Goal: Task Accomplishment & Management: Use online tool/utility

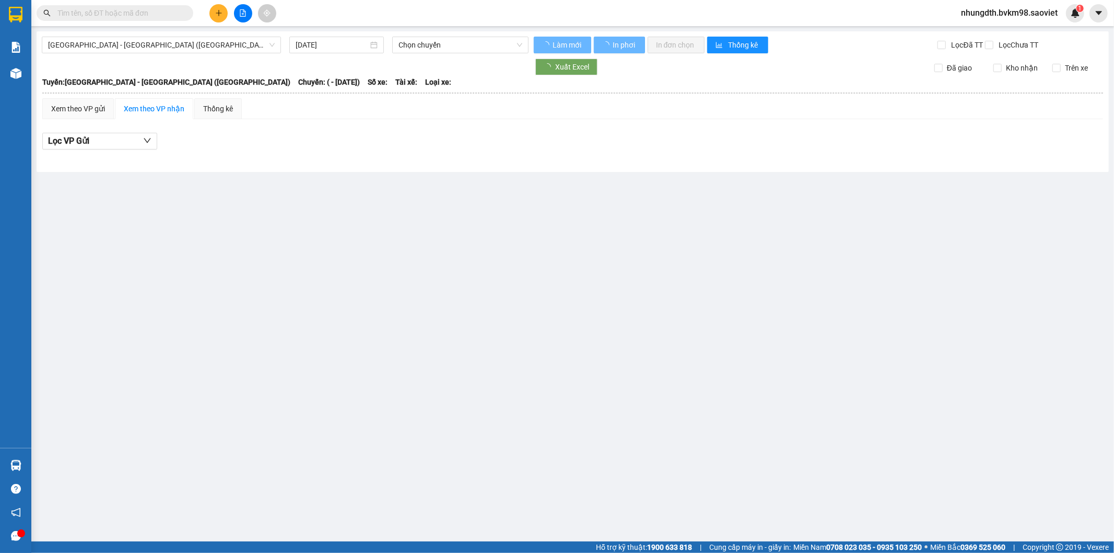
type input "[DATE]"
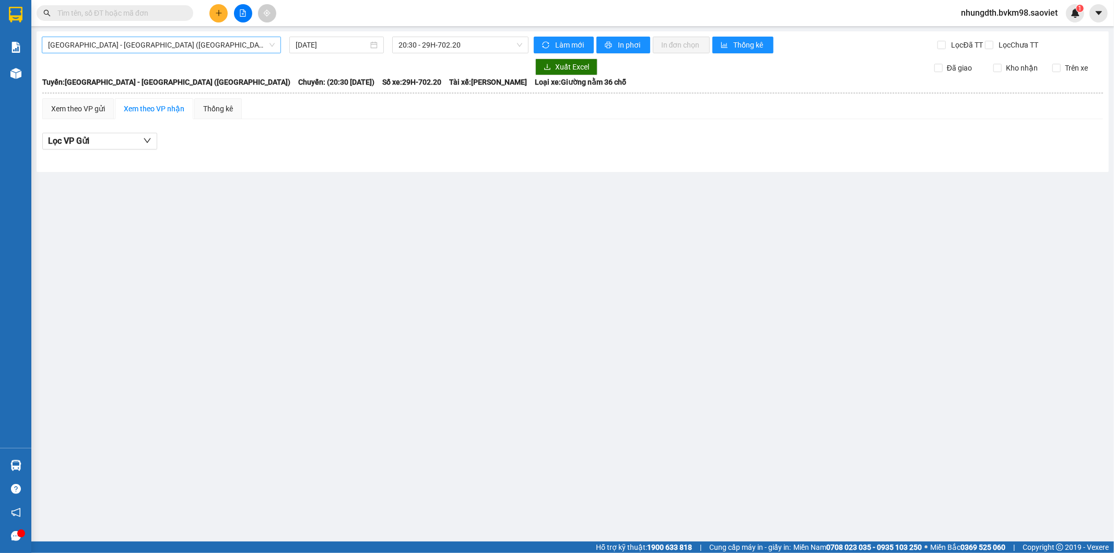
click at [126, 43] on span "[GEOGRAPHIC_DATA] - [GEOGRAPHIC_DATA] ([GEOGRAPHIC_DATA])" at bounding box center [161, 45] width 227 height 16
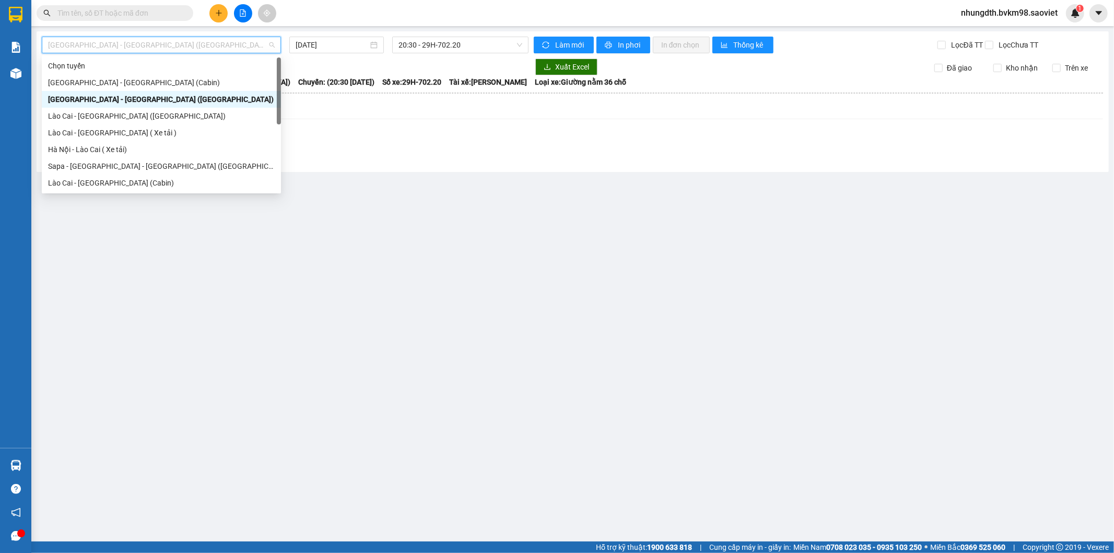
scroll to position [84, 0]
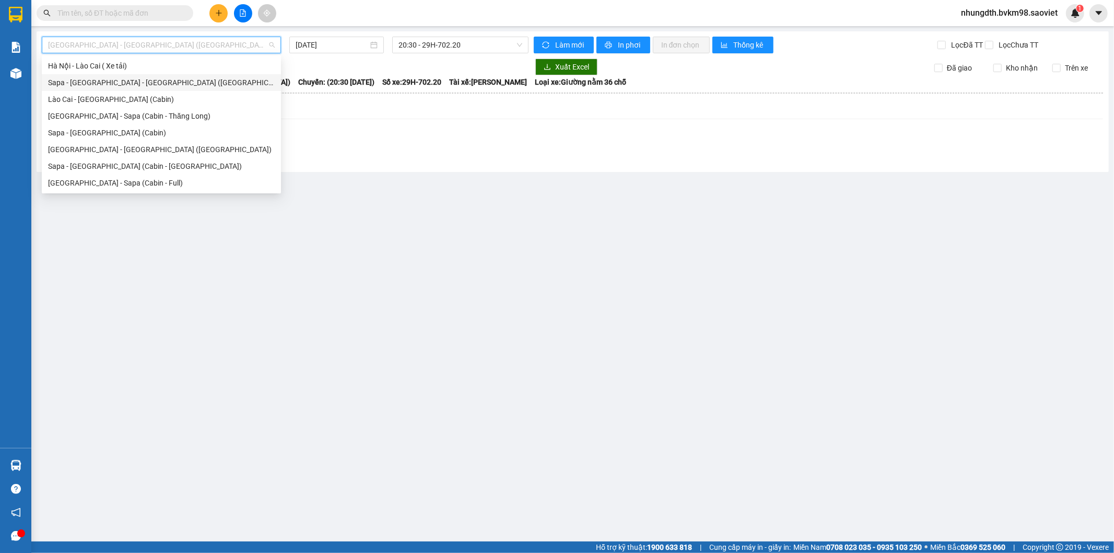
click at [169, 83] on div "Sapa - Lào Cai - Hà Nội (Giường)" at bounding box center [161, 82] width 227 height 11
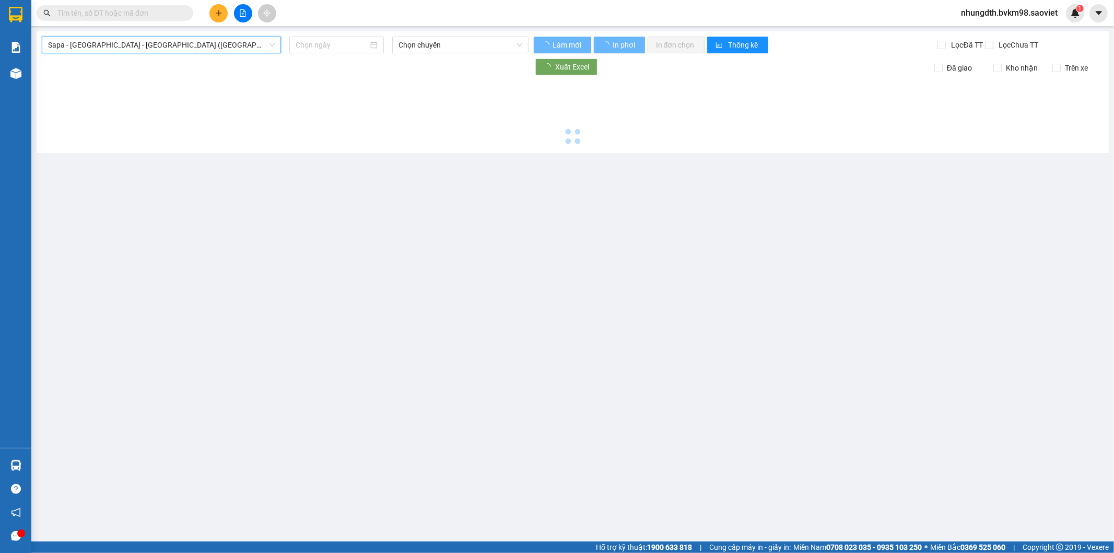
type input "[DATE]"
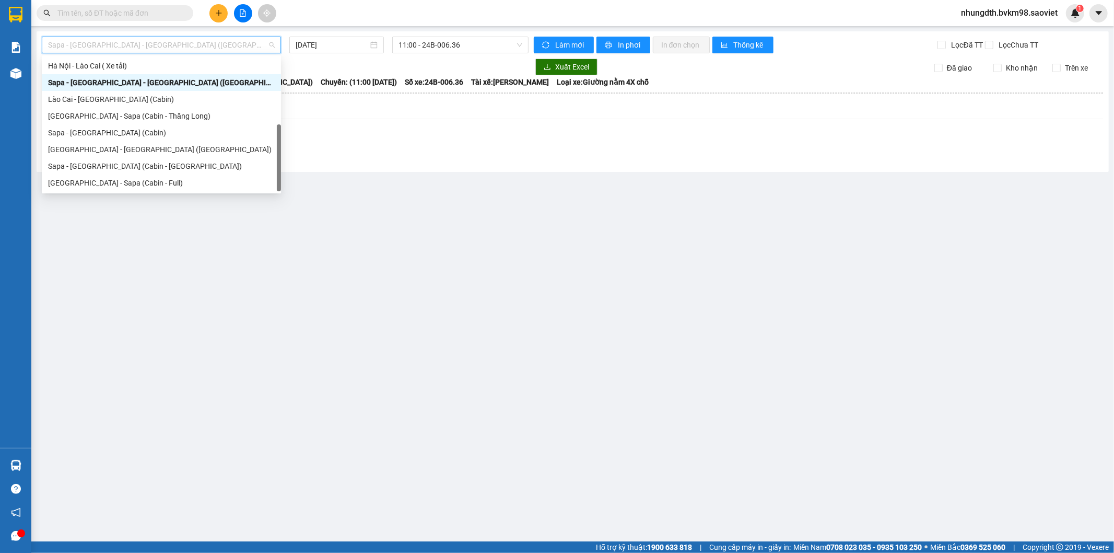
click at [167, 42] on span "Sapa - Lào Cai - Hà Nội (Giường)" at bounding box center [161, 45] width 227 height 16
click at [145, 151] on div "Hà Nội - Lào Cai - Sapa (Giường)" at bounding box center [161, 149] width 227 height 11
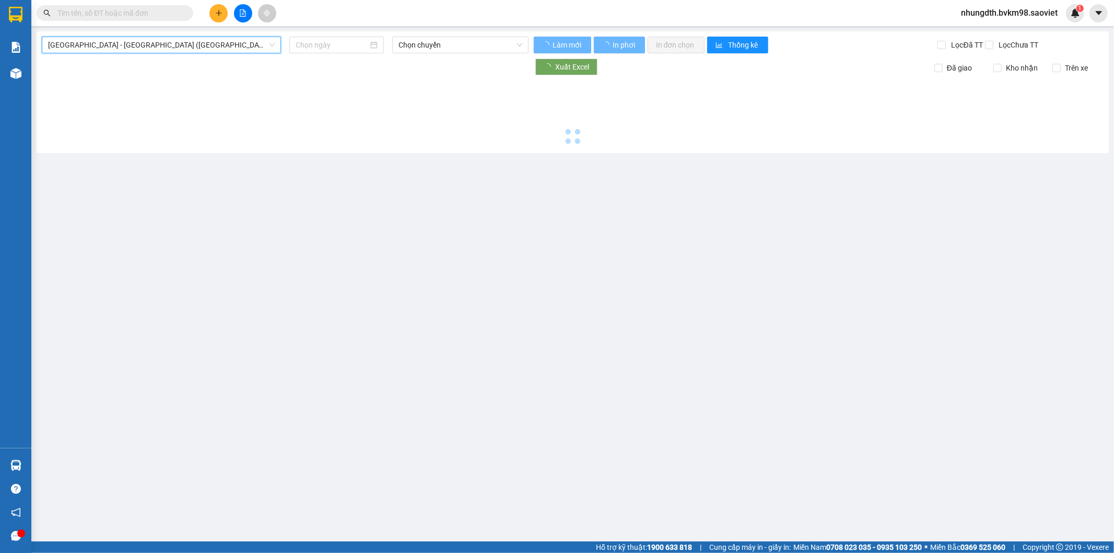
type input "[DATE]"
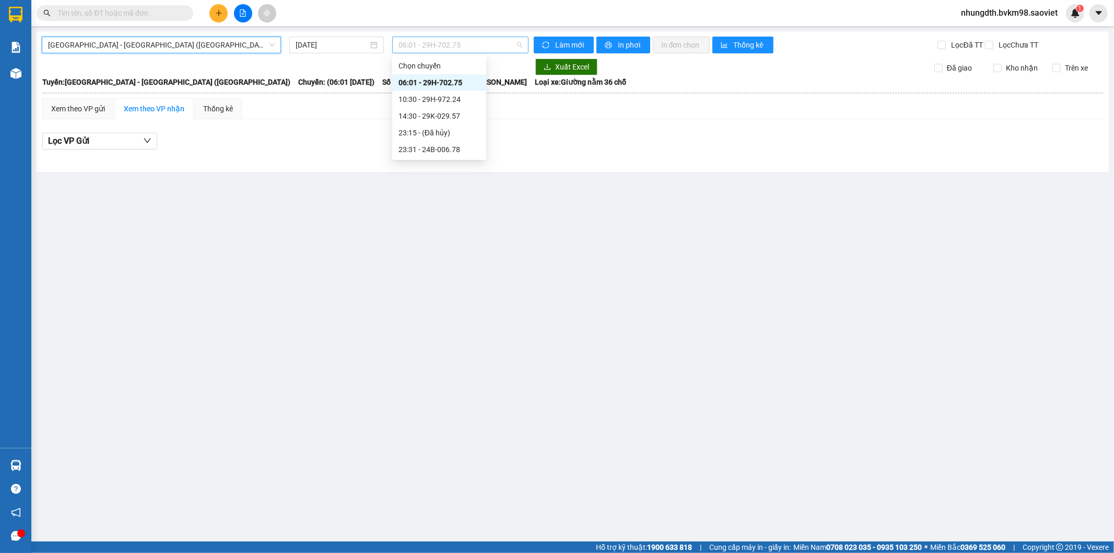
click at [412, 47] on span "06:01 - 29H-702.75" at bounding box center [460, 45] width 123 height 16
click at [446, 152] on div "23:31 - 24B-006.78" at bounding box center [439, 149] width 81 height 11
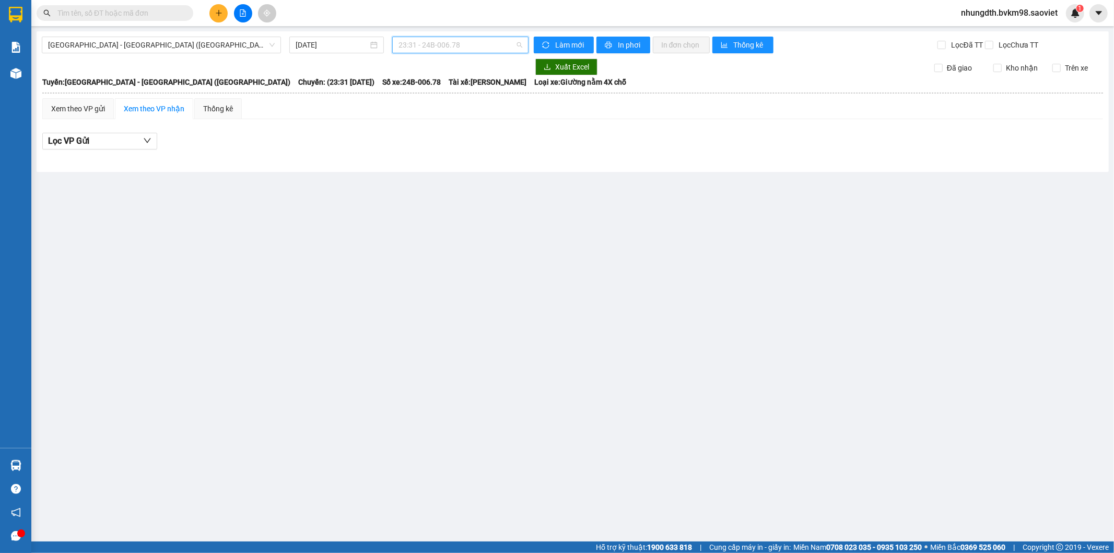
click at [427, 43] on span "23:31 - 24B-006.78" at bounding box center [460, 45] width 123 height 16
click at [193, 45] on span "Hà Nội - Lào Cai - Sapa (Giường)" at bounding box center [161, 45] width 227 height 16
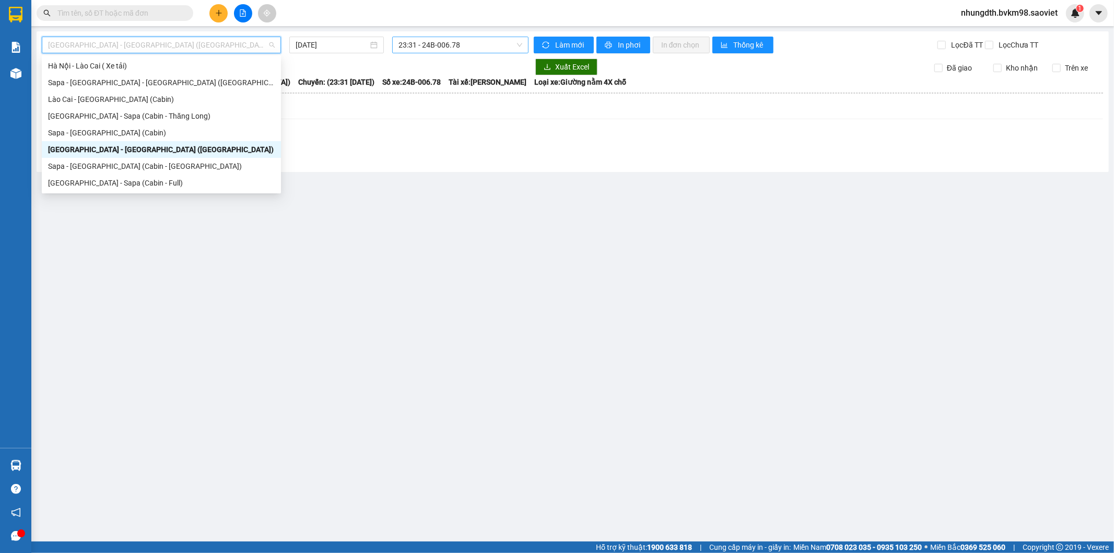
click at [431, 45] on span "23:31 - 24B-006.78" at bounding box center [460, 45] width 123 height 16
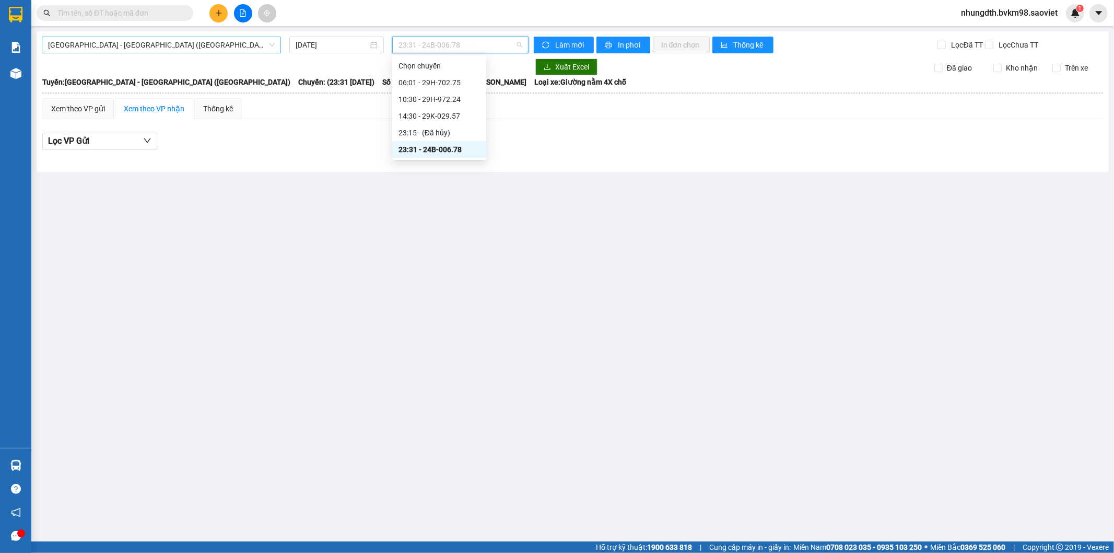
click at [209, 48] on span "Hà Nội - Lào Cai - Sapa (Giường)" at bounding box center [161, 45] width 227 height 16
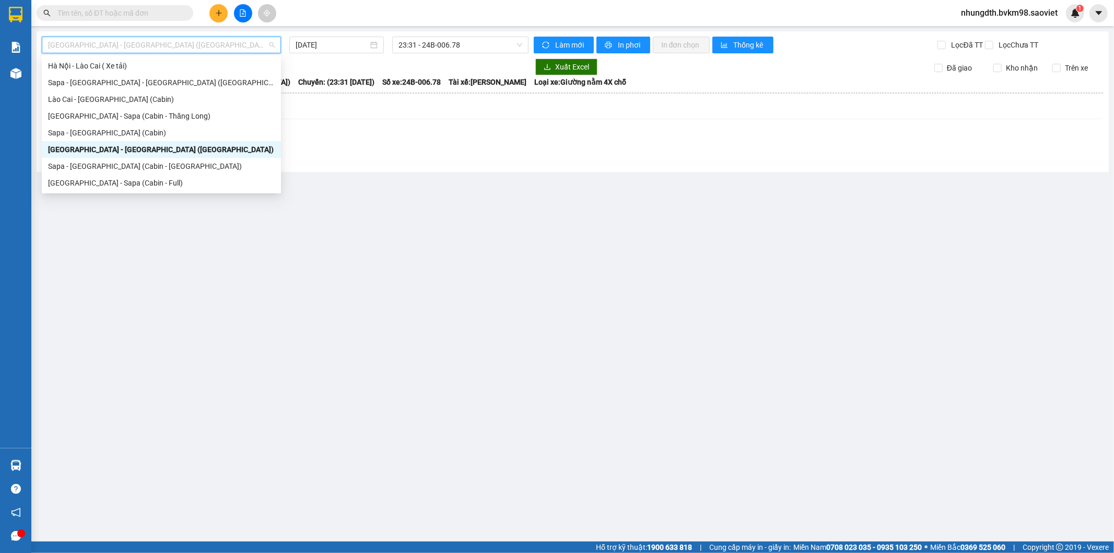
click at [134, 151] on div "Hà Nội - Lào Cai - Sapa (Giường)" at bounding box center [161, 149] width 227 height 11
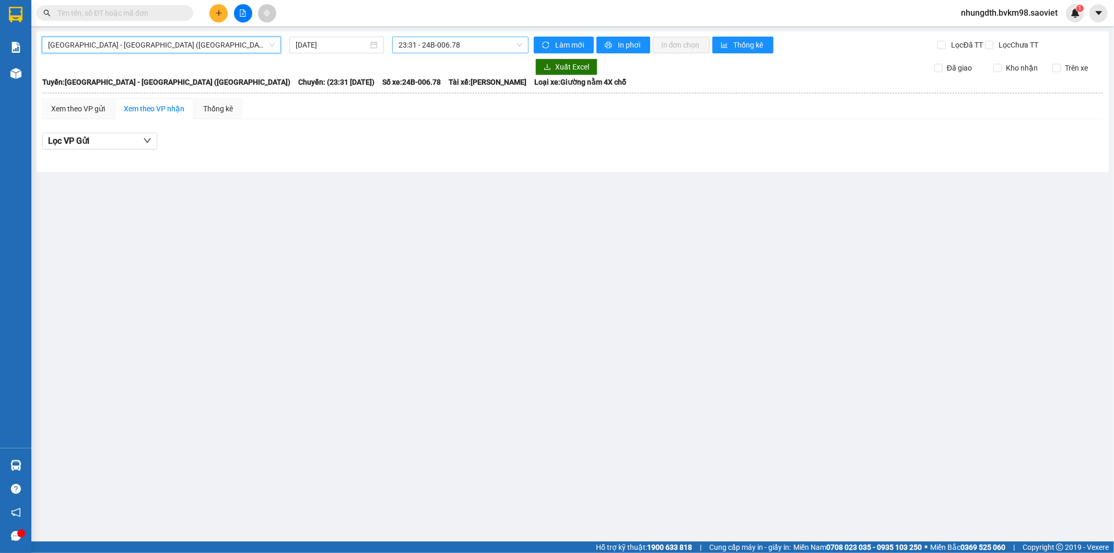
click at [422, 45] on span "23:31 - 24B-006.78" at bounding box center [460, 45] width 123 height 16
click at [188, 44] on span "Hà Nội - Lào Cai - Sapa (Giường)" at bounding box center [161, 45] width 227 height 16
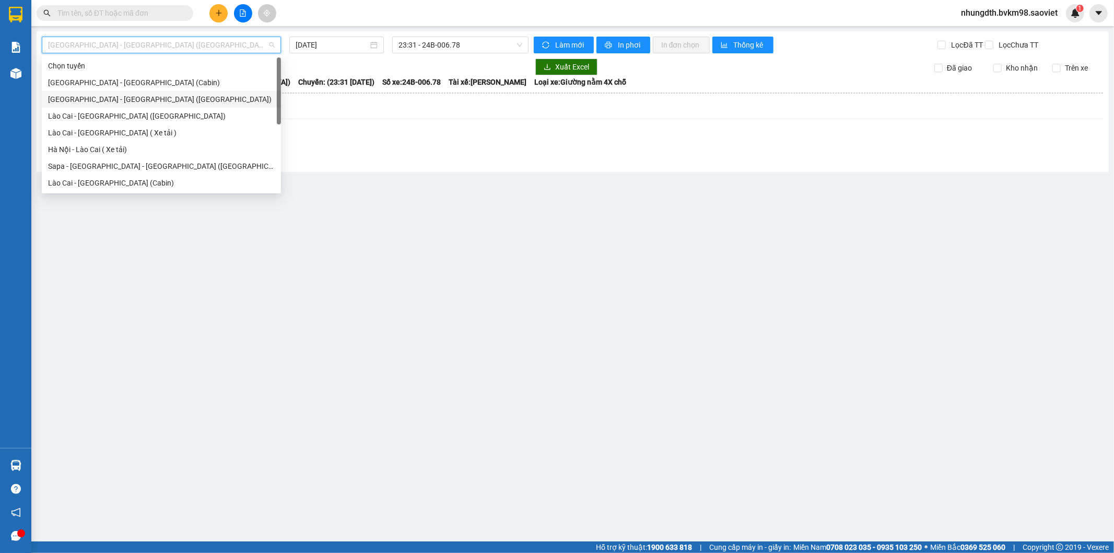
click at [109, 100] on div "[GEOGRAPHIC_DATA] - [GEOGRAPHIC_DATA] ([GEOGRAPHIC_DATA])" at bounding box center [161, 99] width 227 height 11
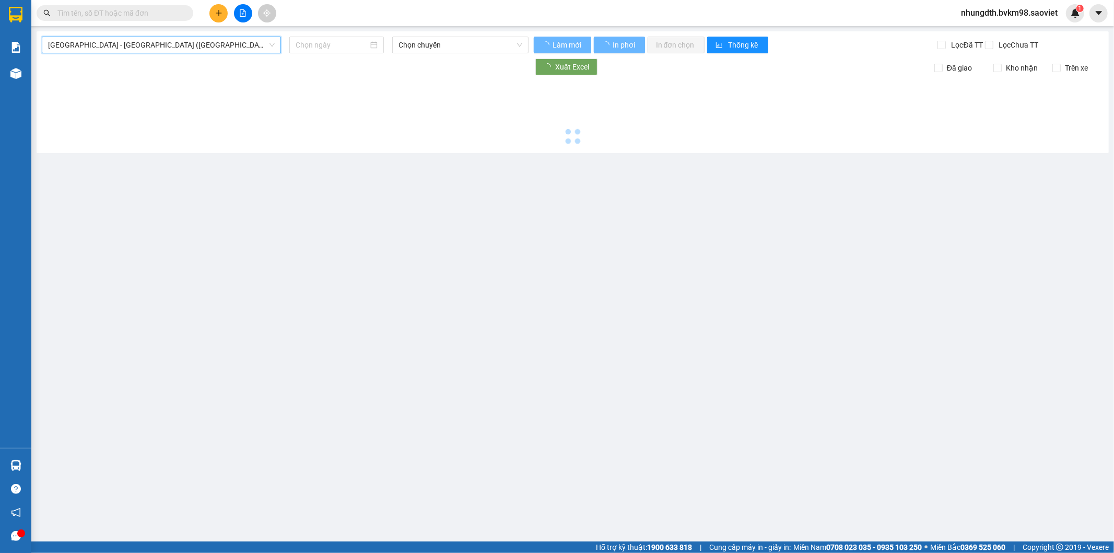
type input "[DATE]"
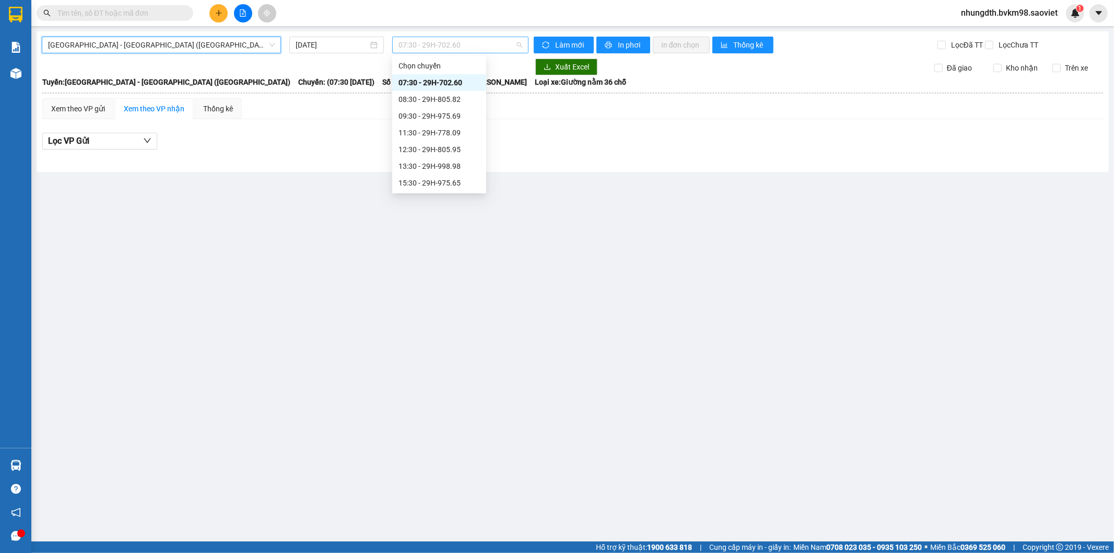
click at [439, 45] on span "07:30 - 29H-702.60" at bounding box center [460, 45] width 123 height 16
click at [434, 168] on div "20:30 - 29H-702.20" at bounding box center [439, 165] width 81 height 11
